Goal: Task Accomplishment & Management: Use online tool/utility

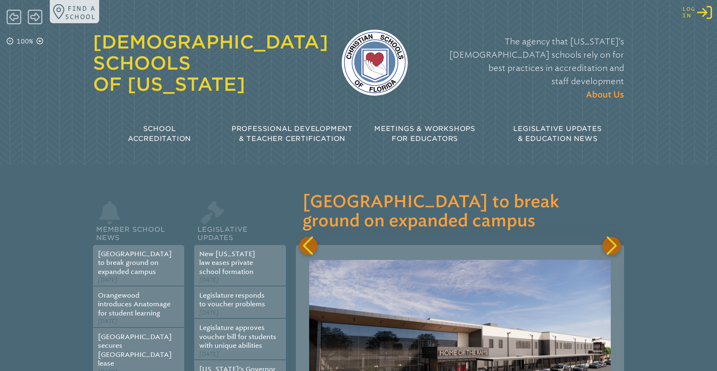
click at [705, 12] on icon "Log in or Create Account" at bounding box center [704, 12] width 15 height 15
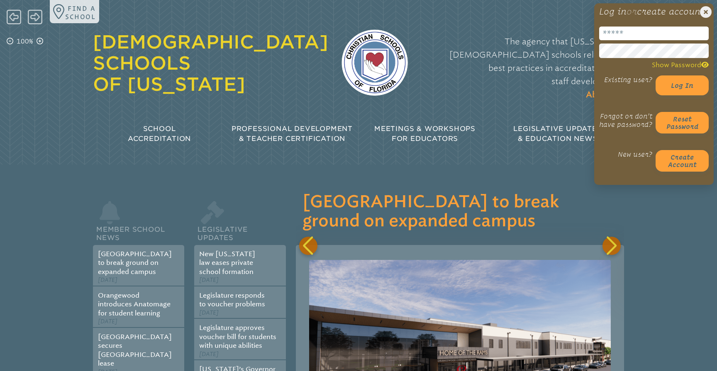
click at [616, 40] on input "email" at bounding box center [654, 34] width 110 height 14
type input "**********"
click at [565, 77] on div "The agency that [US_STATE]’s [DEMOGRAPHIC_DATA] schools rely on for best practi…" at bounding box center [522, 68] width 203 height 83
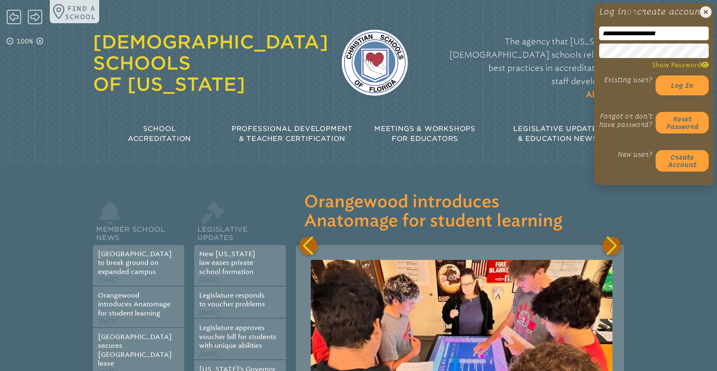
scroll to position [0, 328]
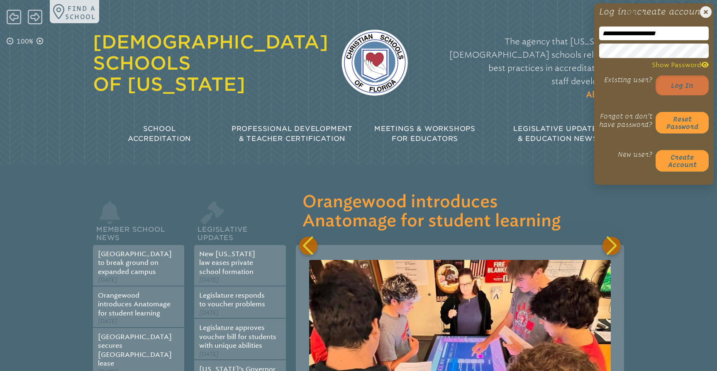
click at [678, 95] on button "Log in" at bounding box center [682, 86] width 53 height 20
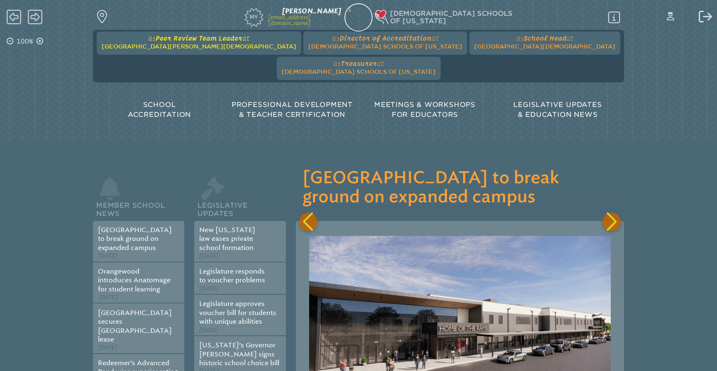
click at [186, 42] on span "at Seven Rivers Christian School" at bounding box center [199, 42] width 195 height 16
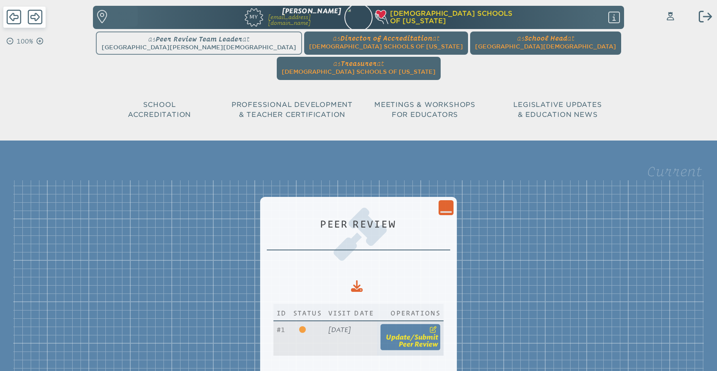
click at [422, 325] on link "update / submit Peer Review" at bounding box center [411, 338] width 60 height 26
